Goal: Transaction & Acquisition: Purchase product/service

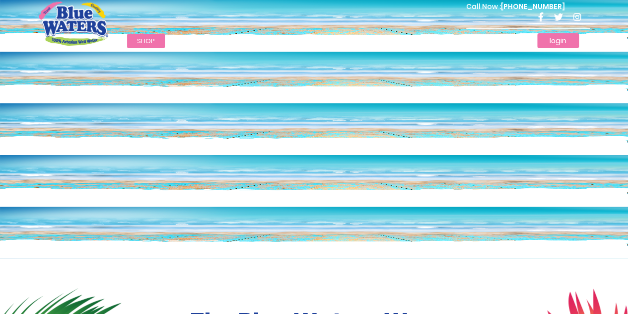
click at [571, 46] on link "login" at bounding box center [558, 40] width 42 height 15
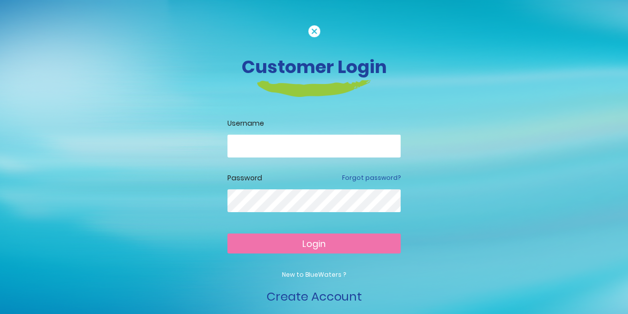
click at [267, 152] on input "email" at bounding box center [313, 146] width 173 height 23
type input "**********"
click at [227, 233] on button "Login" at bounding box center [313, 243] width 173 height 20
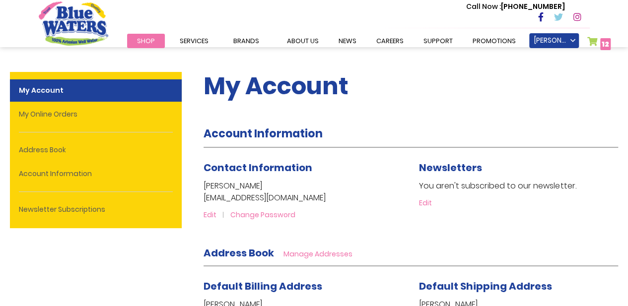
click at [586, 43] on ul "Tamara Perpall Sign Out My Online Orders Settings Logout Logout My Cart 12 12 i…" at bounding box center [563, 40] width 68 height 15
click at [591, 42] on link "My Cart 12 12 items" at bounding box center [600, 44] width 24 height 14
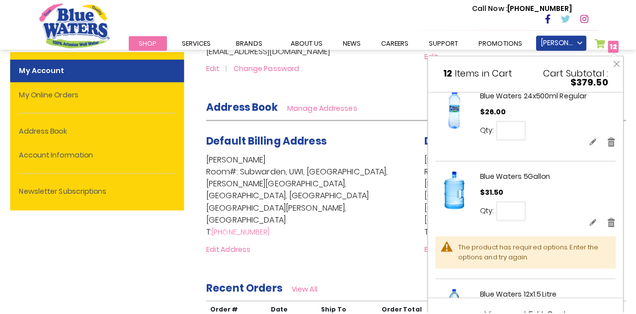
scroll to position [104, 0]
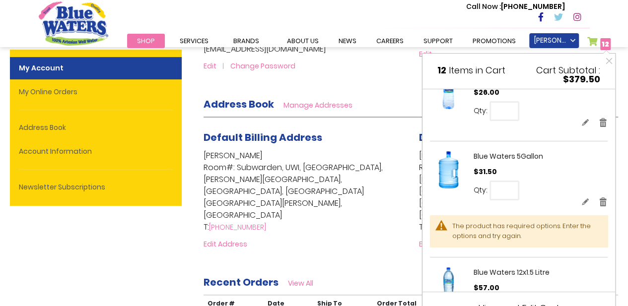
click at [513, 187] on input "*" at bounding box center [505, 191] width 30 height 20
type input "*"
click at [532, 186] on span "Update" at bounding box center [543, 189] width 23 height 8
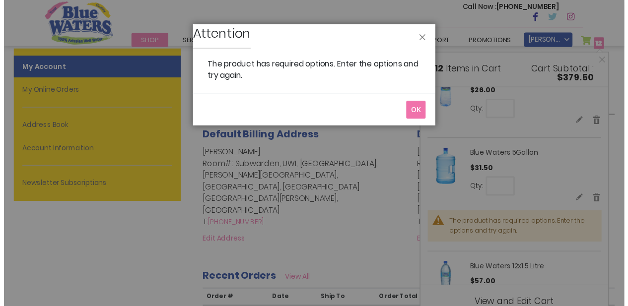
scroll to position [0, 0]
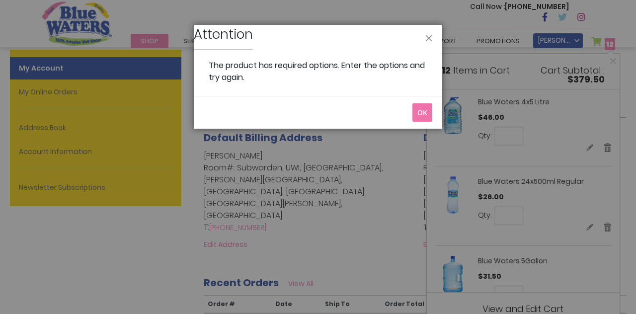
click at [419, 114] on span "OK" at bounding box center [422, 112] width 10 height 9
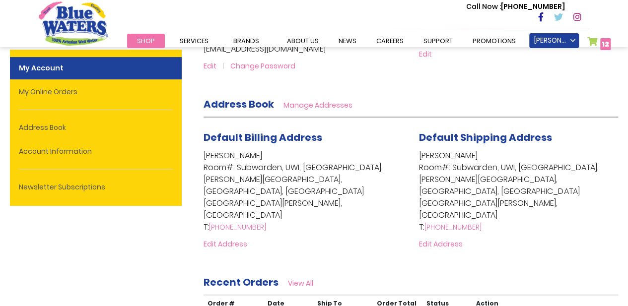
click at [593, 41] on link "My Cart 12 12 items" at bounding box center [600, 44] width 24 height 14
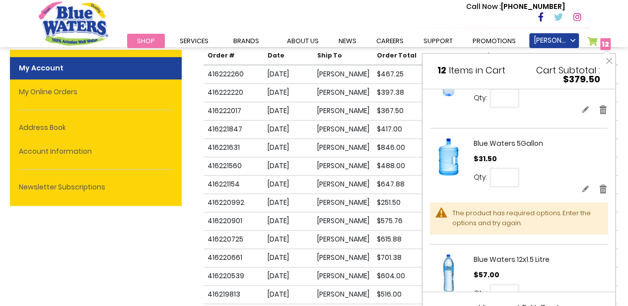
scroll to position [104, 0]
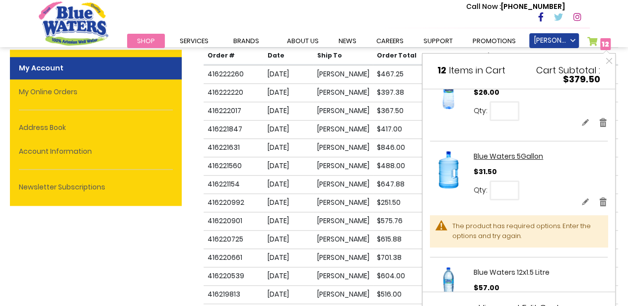
click at [513, 151] on link "Blue Waters 5Gallon" at bounding box center [509, 156] width 70 height 10
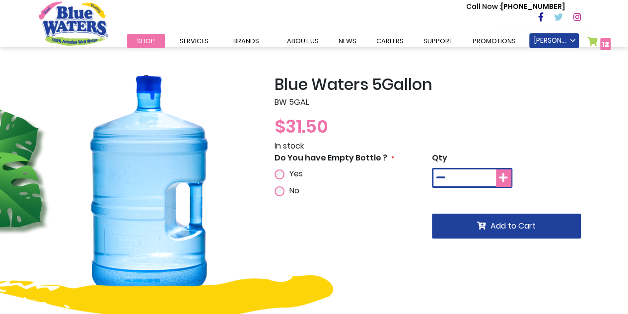
click at [503, 180] on icon at bounding box center [503, 178] width 9 height 10
type input "*"
click at [293, 167] on div "Do You have Empty Bottle ? Yes No" at bounding box center [354, 174] width 158 height 45
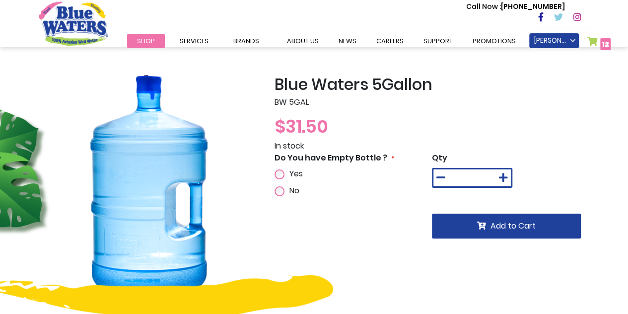
click at [298, 177] on span "Yes" at bounding box center [296, 173] width 13 height 11
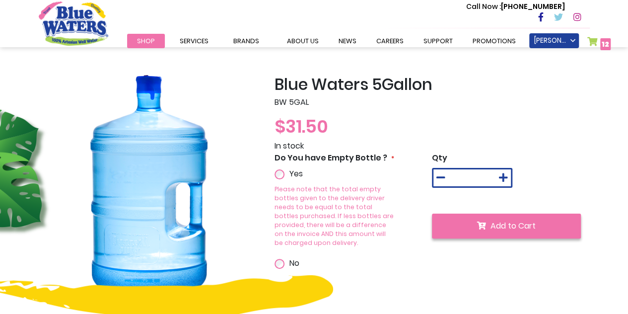
click at [487, 233] on button "Add to Cart" at bounding box center [506, 226] width 149 height 25
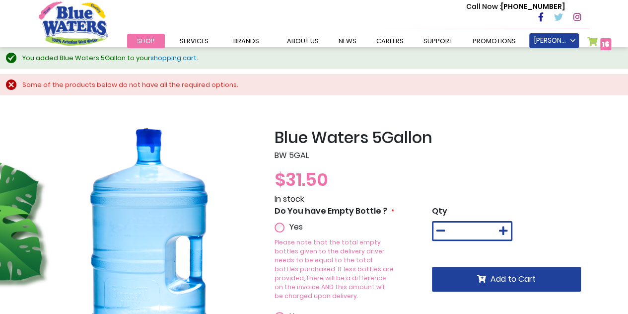
click at [597, 44] on link "My Cart 16 16 items" at bounding box center [600, 44] width 24 height 14
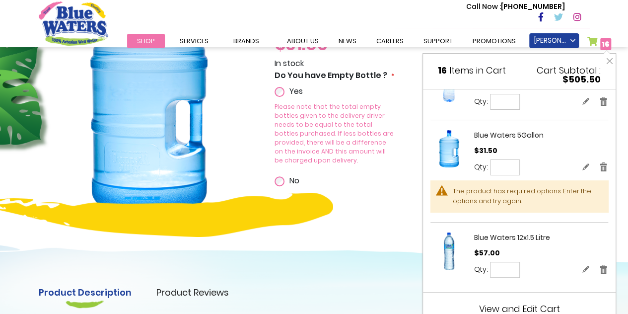
scroll to position [149, 0]
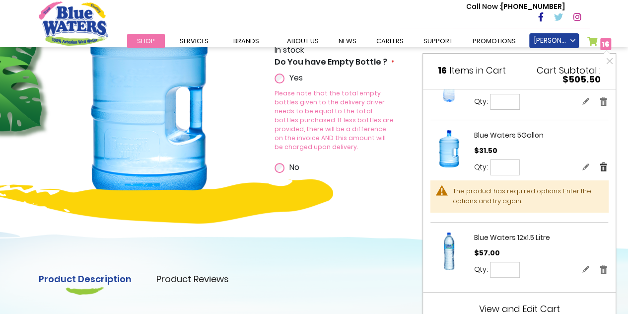
click at [599, 165] on link "Remove" at bounding box center [603, 166] width 9 height 10
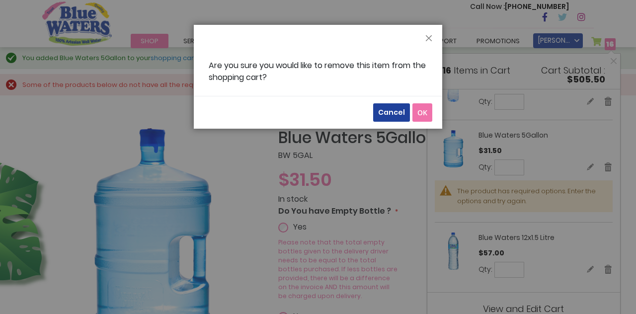
click at [414, 115] on button "OK" at bounding box center [422, 112] width 20 height 18
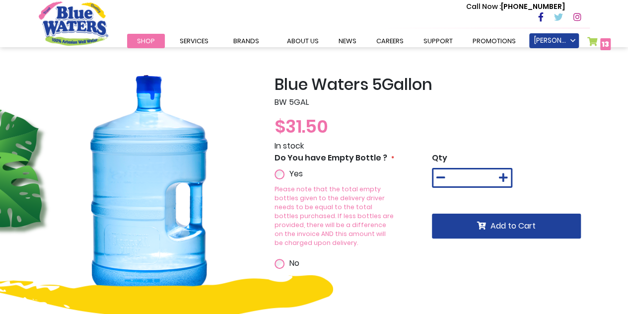
click at [589, 37] on link "My Cart 13 13 items" at bounding box center [600, 44] width 24 height 14
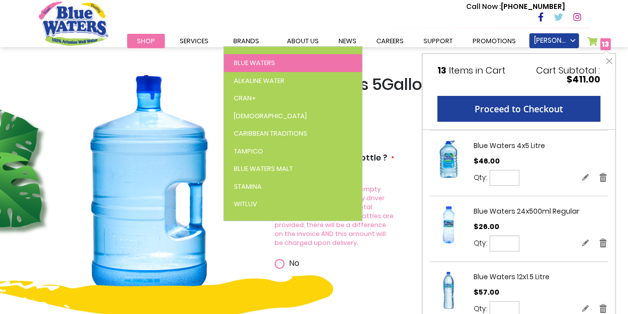
click at [243, 62] on span "Blue Waters" at bounding box center [254, 62] width 41 height 9
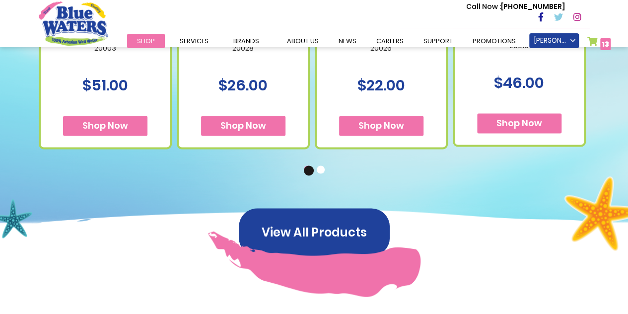
scroll to position [844, 0]
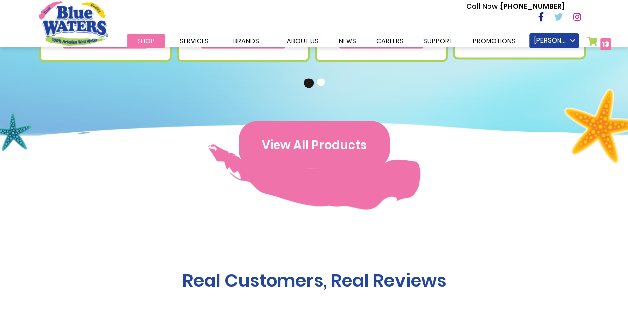
click at [340, 145] on button "View All Products" at bounding box center [314, 145] width 151 height 48
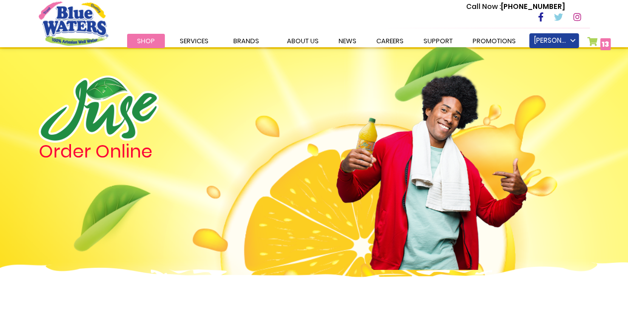
click at [597, 37] on link "My Cart 13 13 items" at bounding box center [600, 44] width 24 height 14
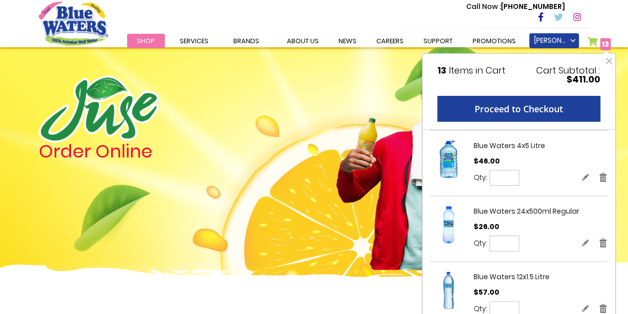
scroll to position [248, 0]
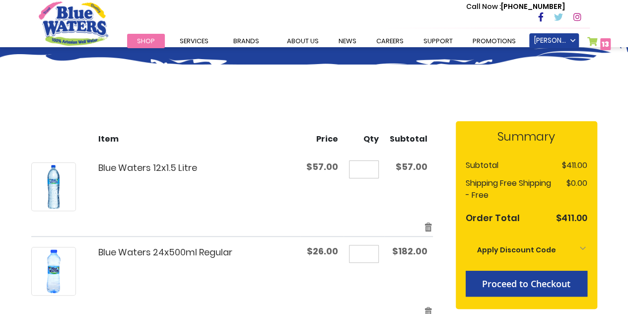
scroll to position [298, 0]
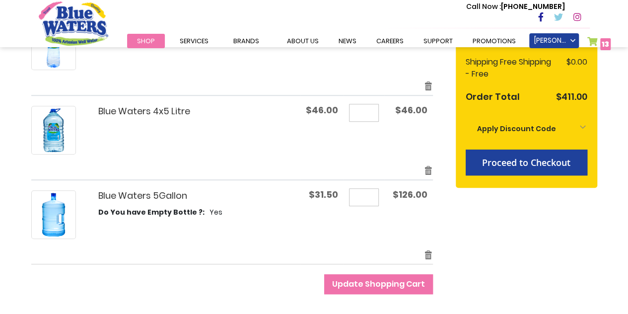
click at [0, 0] on span "Blue Waters" at bounding box center [0, 0] width 0 height 0
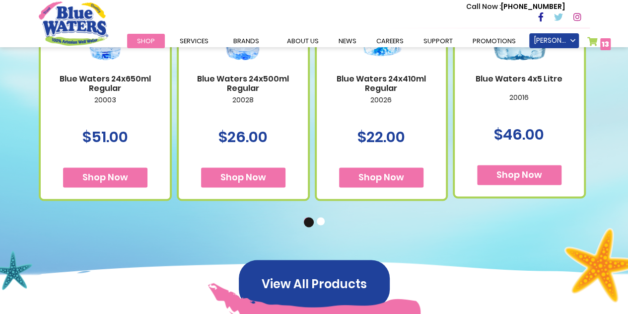
scroll to position [844, 0]
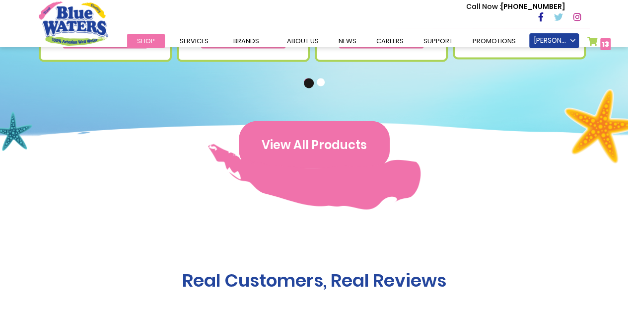
click at [304, 132] on button "View All Products" at bounding box center [314, 145] width 151 height 48
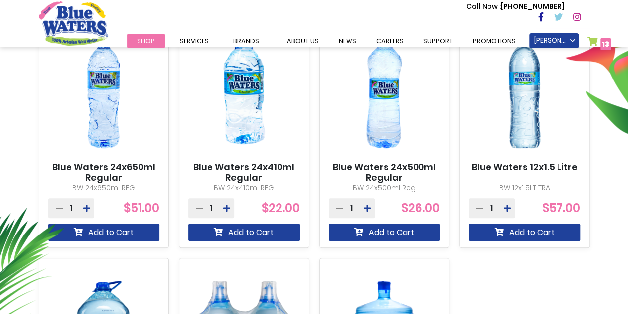
scroll to position [447, 0]
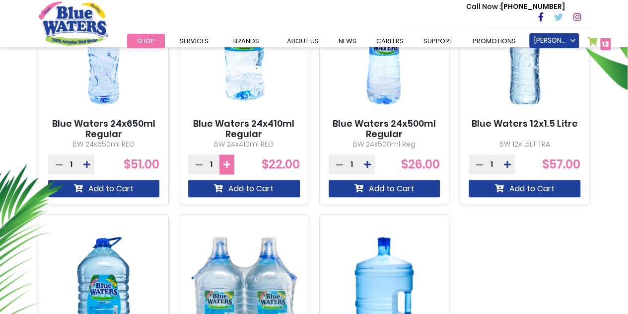
click at [229, 159] on button at bounding box center [227, 164] width 15 height 20
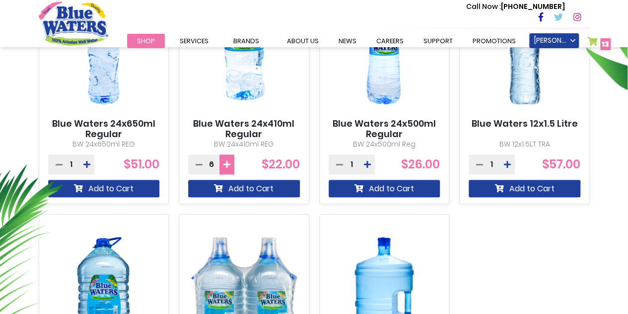
click at [229, 159] on button at bounding box center [227, 164] width 15 height 20
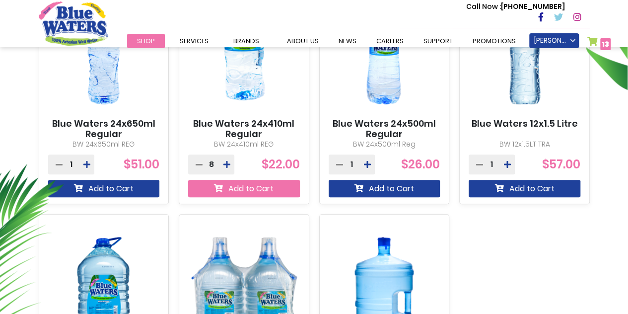
click at [231, 189] on button "Add to Cart" at bounding box center [244, 188] width 112 height 17
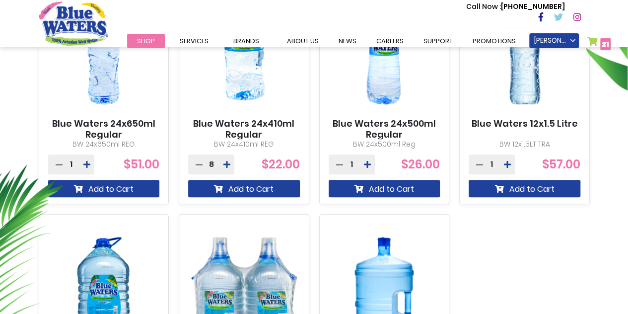
click at [592, 42] on link "My Cart 21 21 items" at bounding box center [600, 44] width 24 height 14
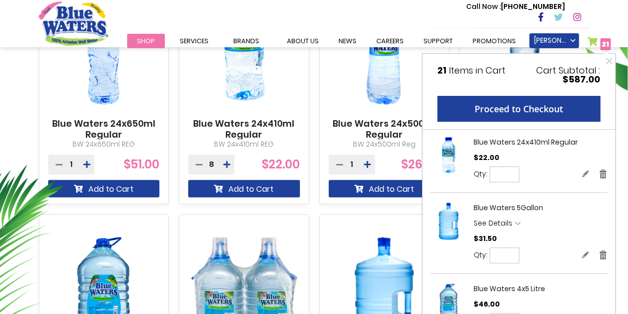
click at [593, 44] on link "My Cart 21 21 items" at bounding box center [600, 44] width 24 height 14
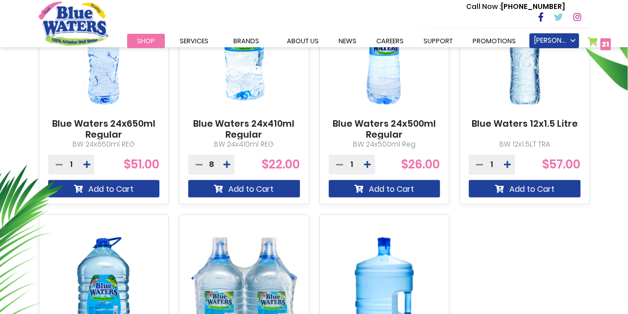
click at [595, 40] on link "My Cart 21 21 items" at bounding box center [600, 44] width 24 height 14
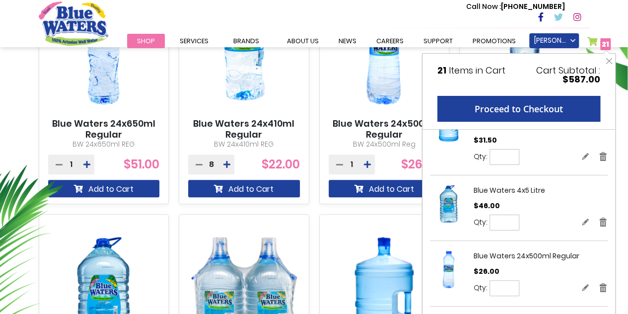
scroll to position [143, 0]
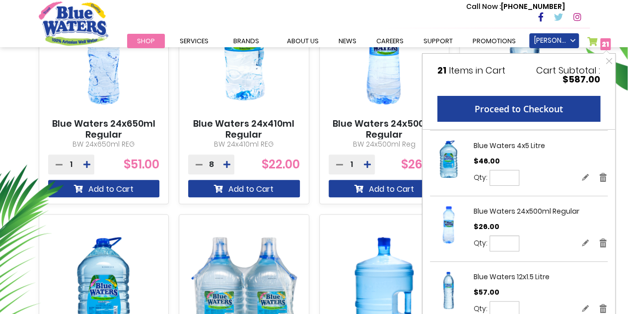
click at [506, 177] on input "*" at bounding box center [505, 178] width 30 height 16
type input "*"
drag, startPoint x: 528, startPoint y: 182, endPoint x: 527, endPoint y: 197, distance: 15.0
click at [526, 196] on ol "Blue Waters 24x410ml Regular $22.00 Qty * Update Edit Remove" at bounding box center [519, 160] width 178 height 333
click at [548, 178] on span "Update" at bounding box center [543, 178] width 23 height 8
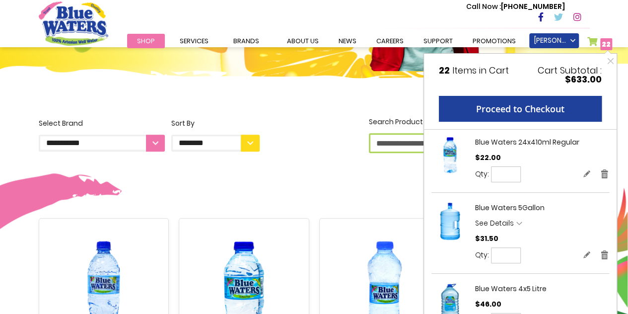
scroll to position [447, 0]
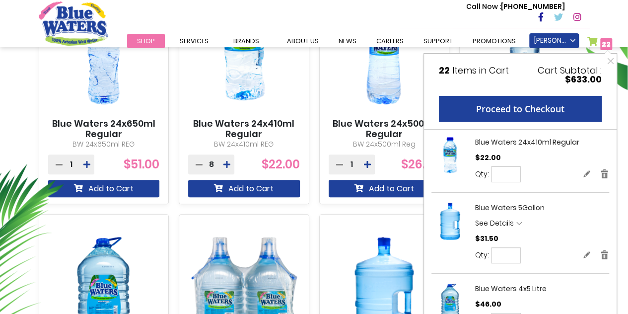
drag, startPoint x: 8, startPoint y: 166, endPoint x: 13, endPoint y: 161, distance: 6.7
click at [8, 166] on div "**********" at bounding box center [314, 175] width 628 height 614
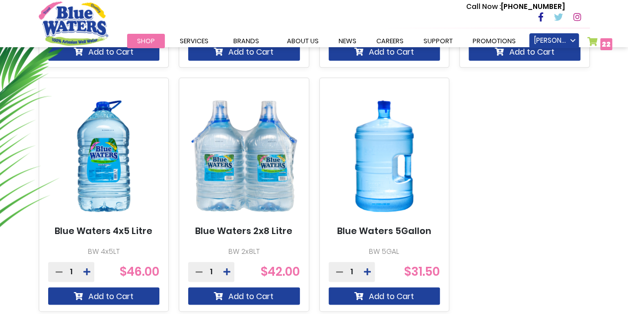
scroll to position [695, 0]
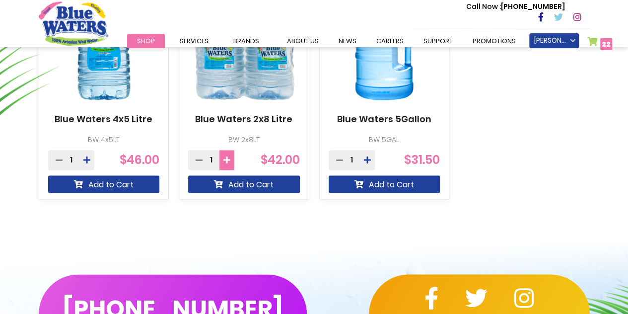
click at [222, 158] on button at bounding box center [227, 160] width 15 height 20
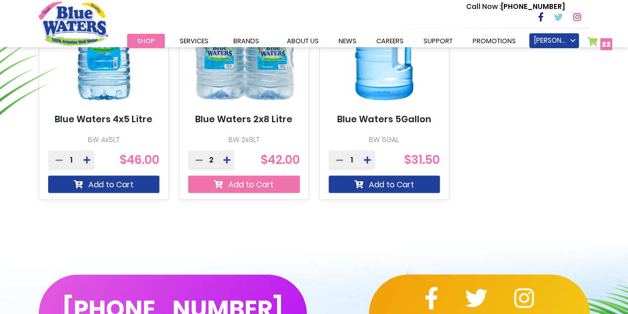
click at [282, 182] on button "Add to Cart" at bounding box center [244, 183] width 112 height 17
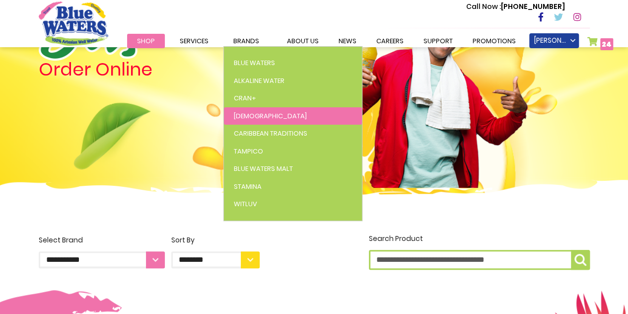
scroll to position [225, 0]
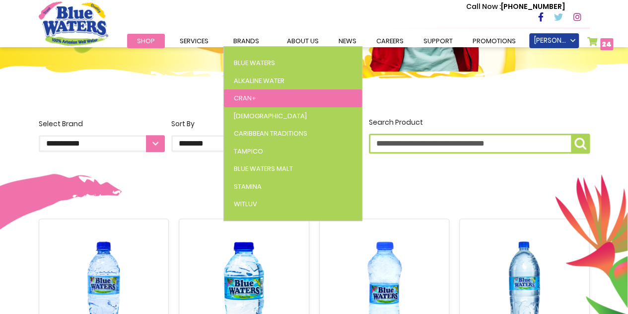
click at [266, 104] on link "Cran+" at bounding box center [293, 98] width 138 height 18
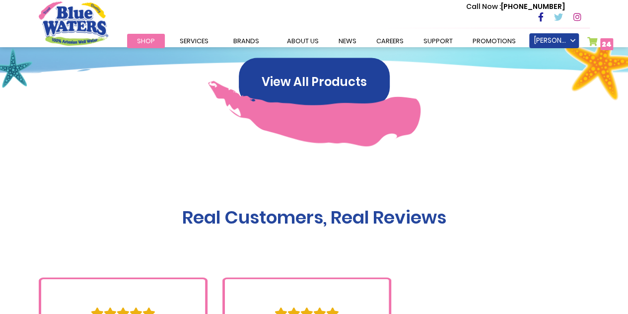
scroll to position [894, 0]
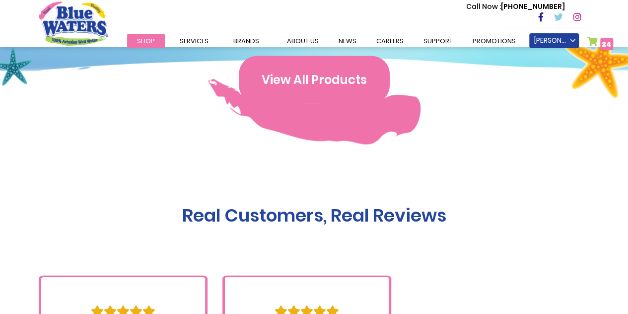
click at [343, 92] on button "View All Products" at bounding box center [314, 80] width 151 height 48
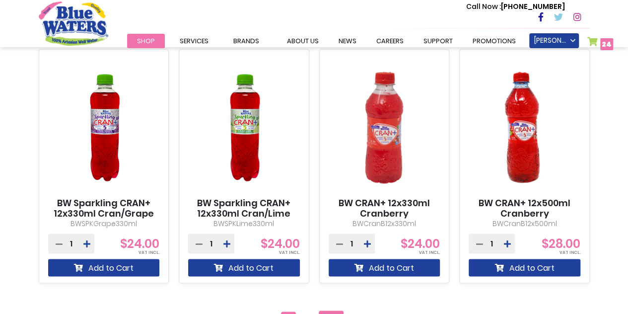
scroll to position [944, 0]
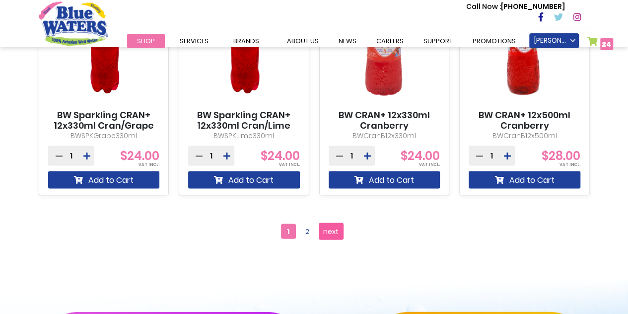
click at [325, 229] on span "next" at bounding box center [330, 231] width 15 height 15
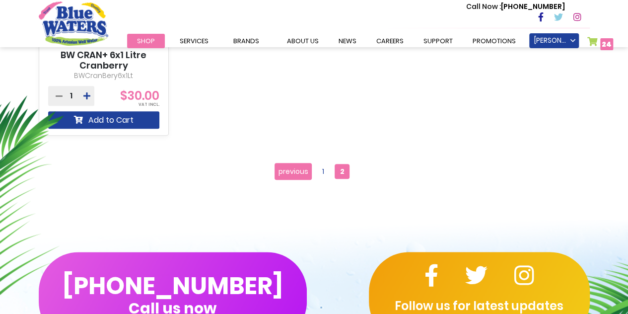
scroll to position [497, 0]
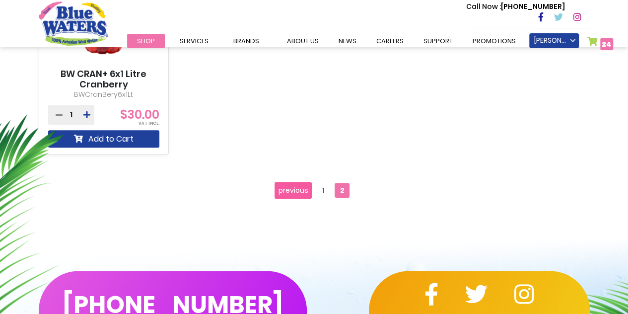
click at [299, 188] on span "previous" at bounding box center [294, 190] width 30 height 15
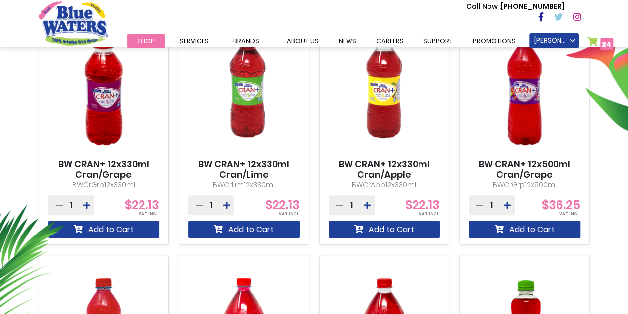
scroll to position [396, 0]
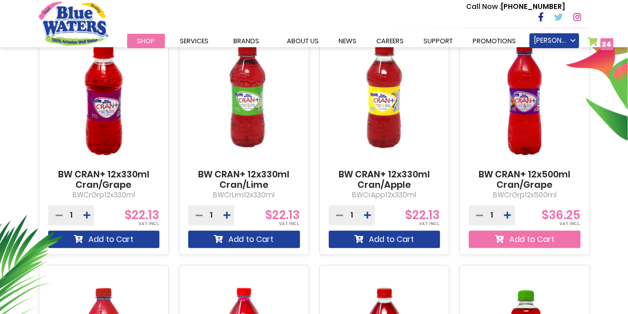
click at [534, 239] on button "Add to Cart" at bounding box center [525, 238] width 112 height 17
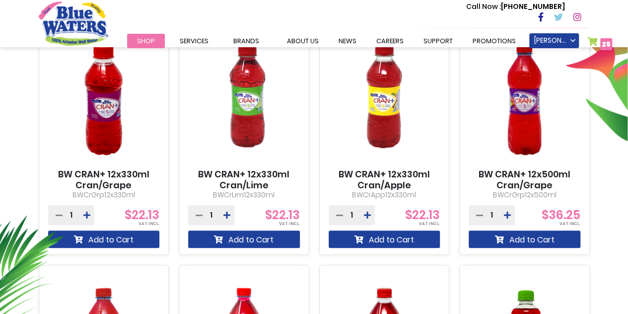
click at [594, 44] on link "My Cart 25 25 items" at bounding box center [600, 44] width 25 height 14
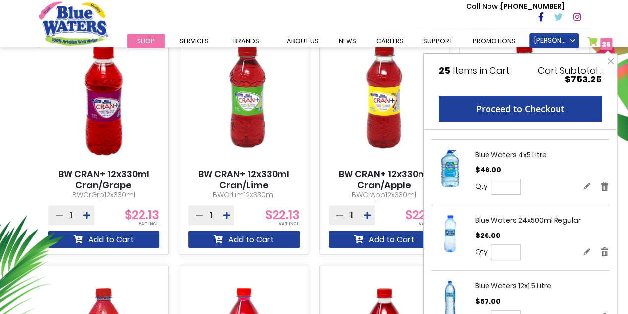
scroll to position [273, 0]
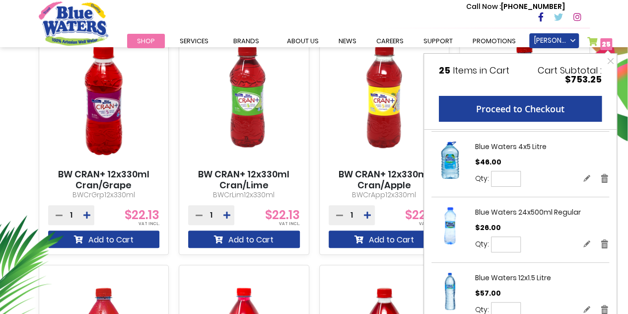
click at [595, 39] on link "My Cart 25 25 items" at bounding box center [600, 44] width 25 height 14
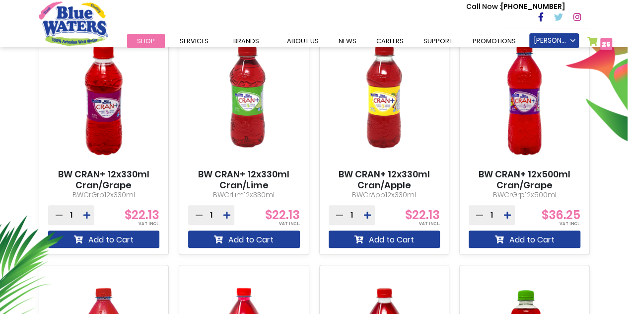
click at [595, 39] on link "My Cart 25 25 items" at bounding box center [600, 44] width 25 height 14
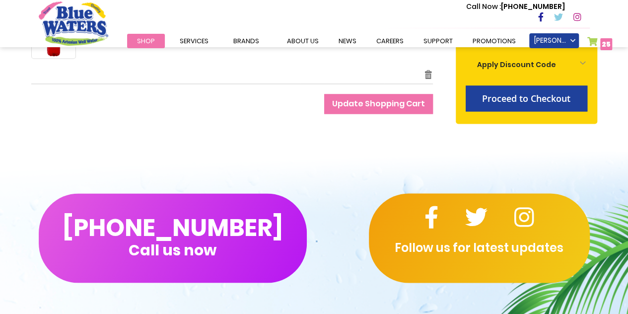
scroll to position [745, 0]
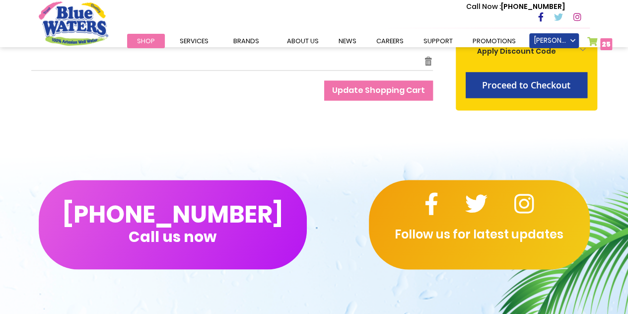
click at [388, 95] on span "Update Shopping Cart" at bounding box center [378, 89] width 93 height 11
